Goal: Submit feedback/report problem

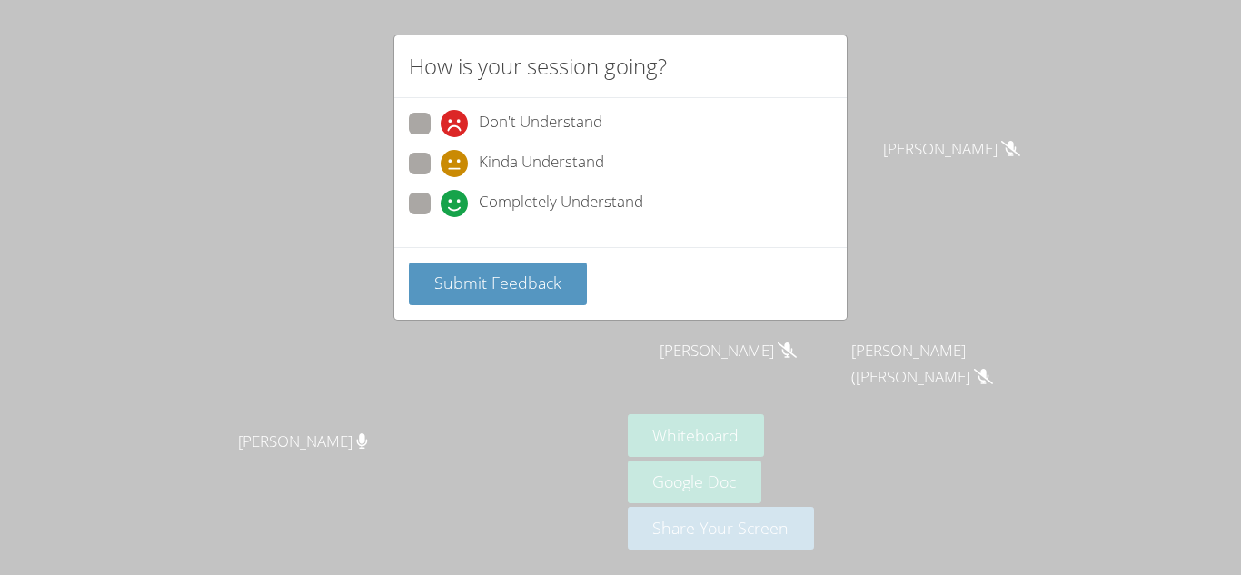
click at [441, 217] on span at bounding box center [441, 217] width 0 height 0
click at [441, 196] on input "Completely Understand" at bounding box center [448, 200] width 15 height 15
radio input "true"
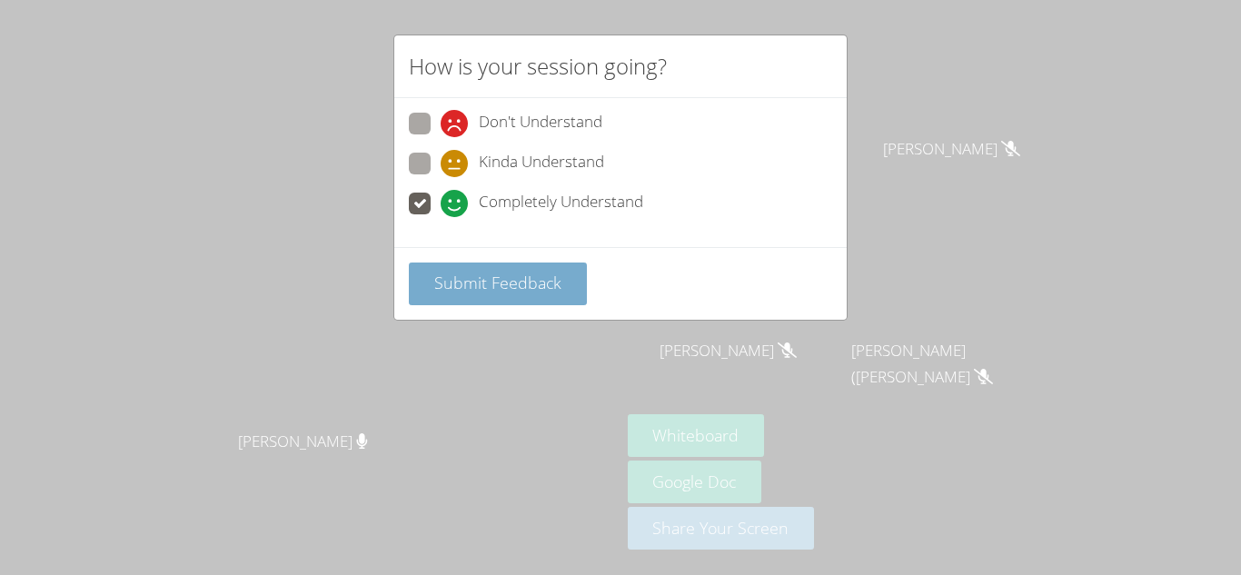
click at [492, 270] on button "Submit Feedback" at bounding box center [498, 284] width 178 height 43
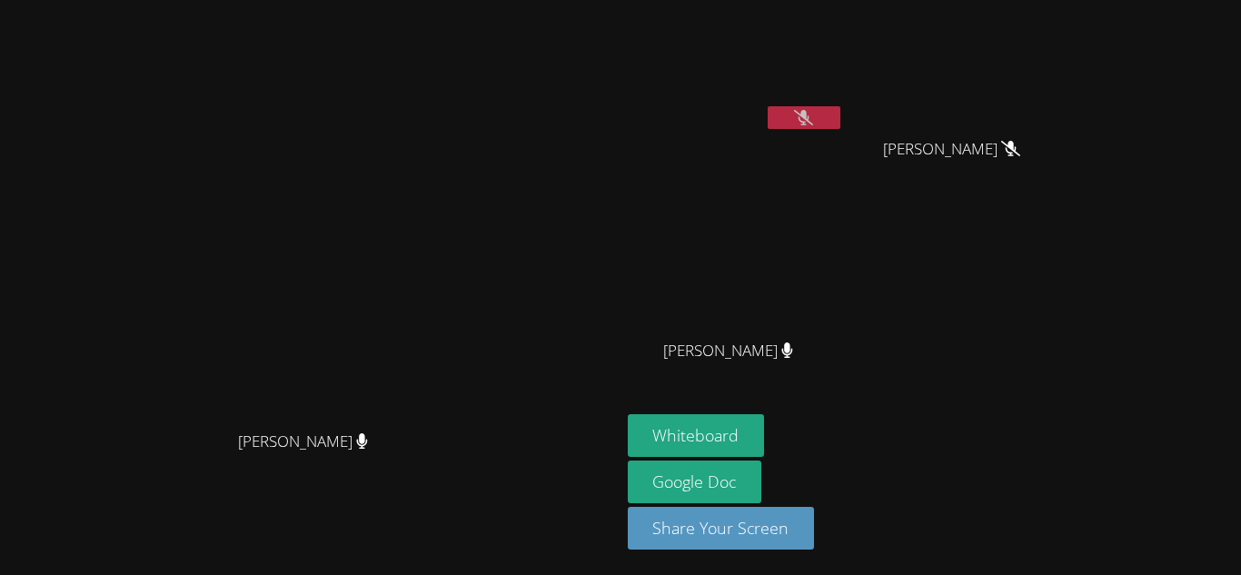
click at [320, 183] on video at bounding box center [310, 251] width 273 height 341
